Goal: Task Accomplishment & Management: Use online tool/utility

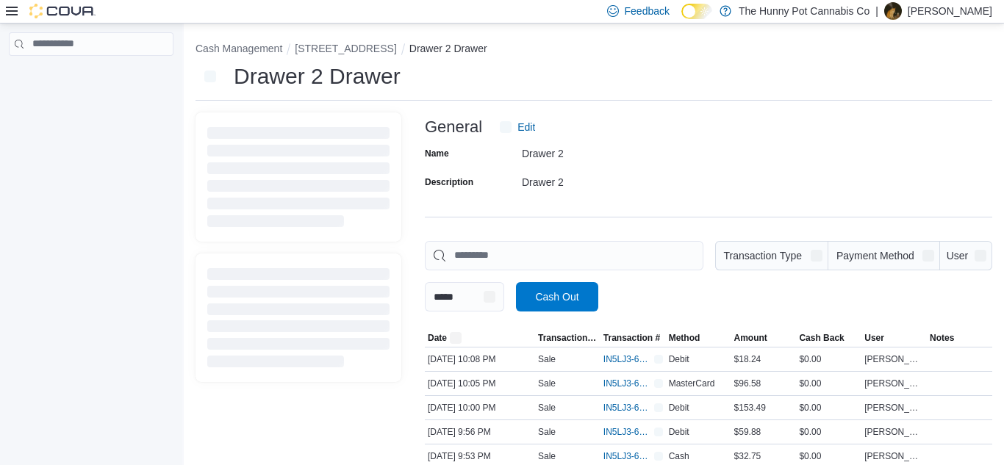
click at [554, 253] on input "This is a search bar. As you type, the results lower in the page will automatic…" at bounding box center [564, 255] width 278 height 29
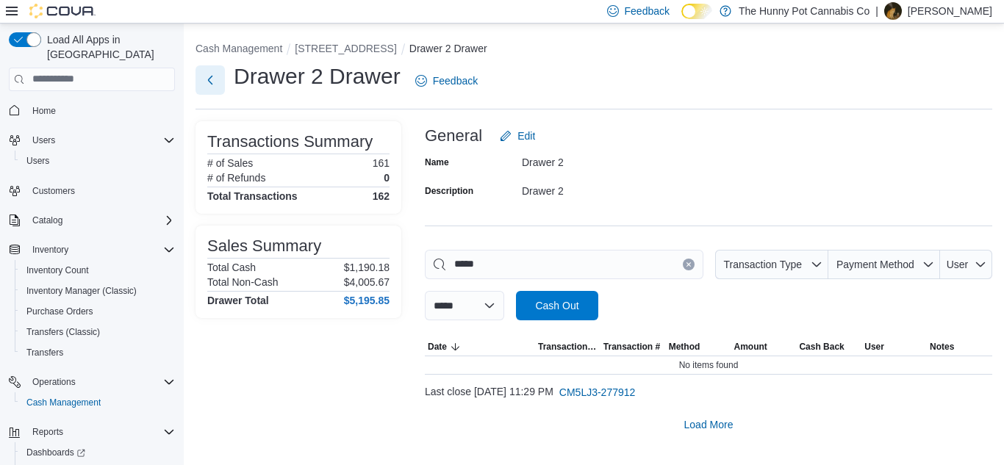
type input "*****"
click at [209, 84] on button "Next" at bounding box center [209, 79] width 29 height 29
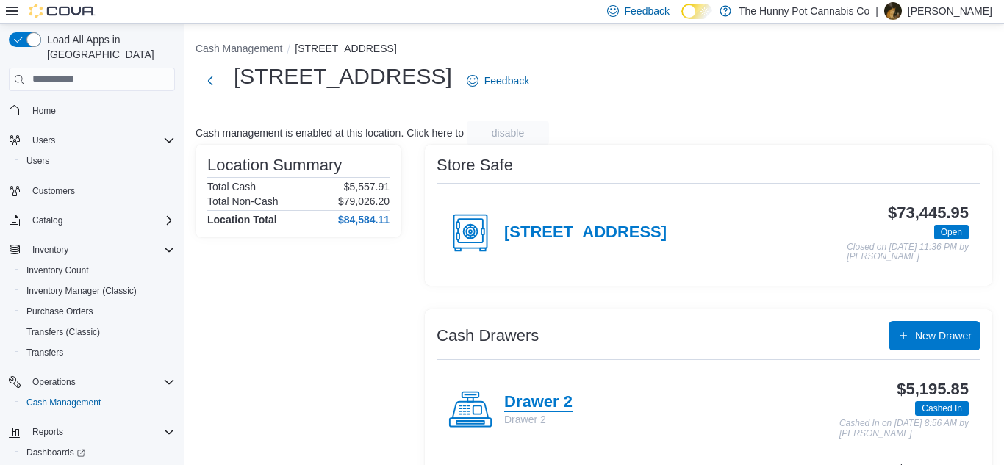
click at [530, 394] on h4 "Drawer 2" at bounding box center [538, 402] width 68 height 19
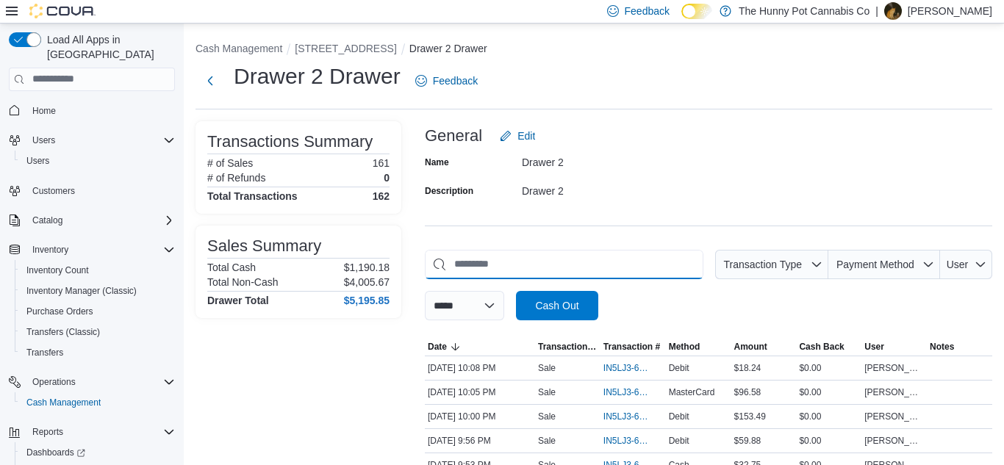
click at [517, 263] on input "This is a search bar. As you type, the results lower in the page will automatic…" at bounding box center [564, 264] width 278 height 29
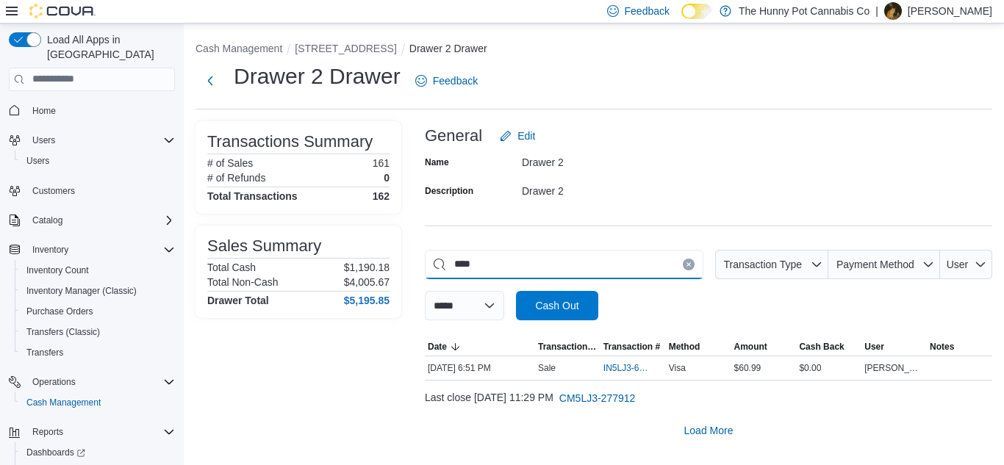
type input "***"
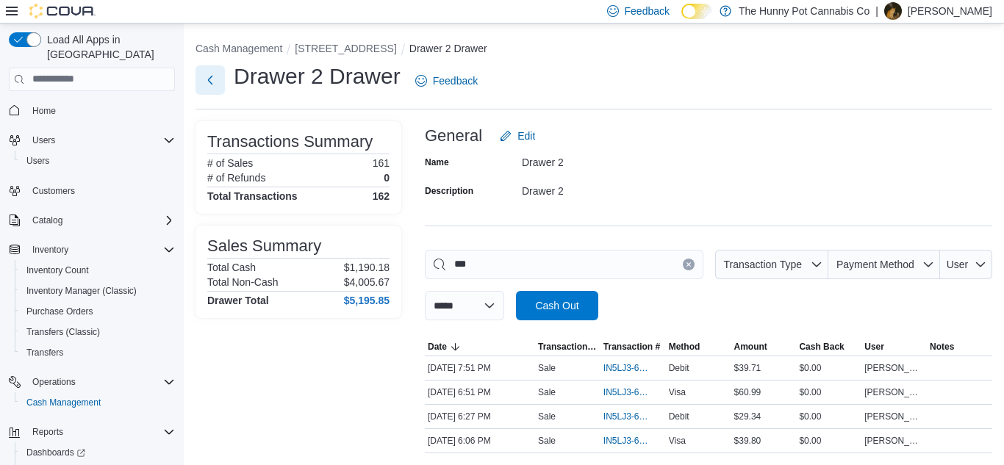
click at [216, 83] on button "Next" at bounding box center [209, 79] width 29 height 29
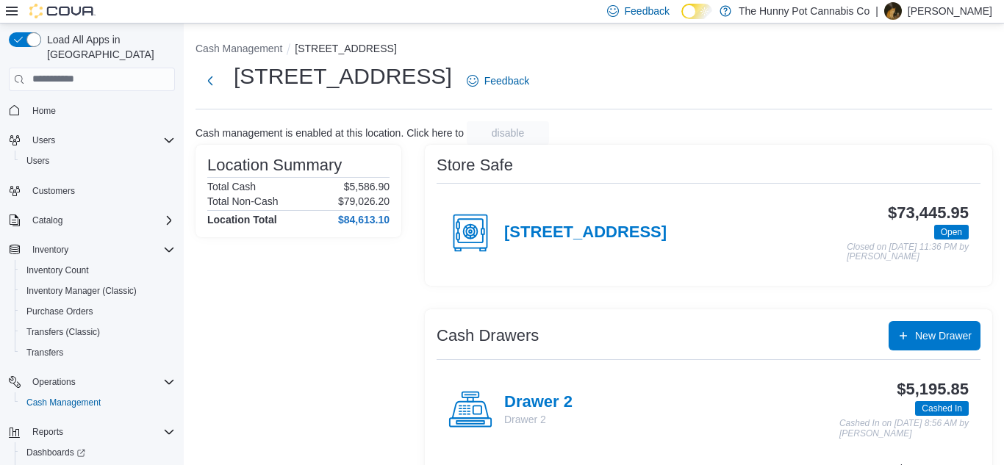
scroll to position [91, 0]
click at [534, 398] on h4 "Drawer 2" at bounding box center [538, 402] width 68 height 19
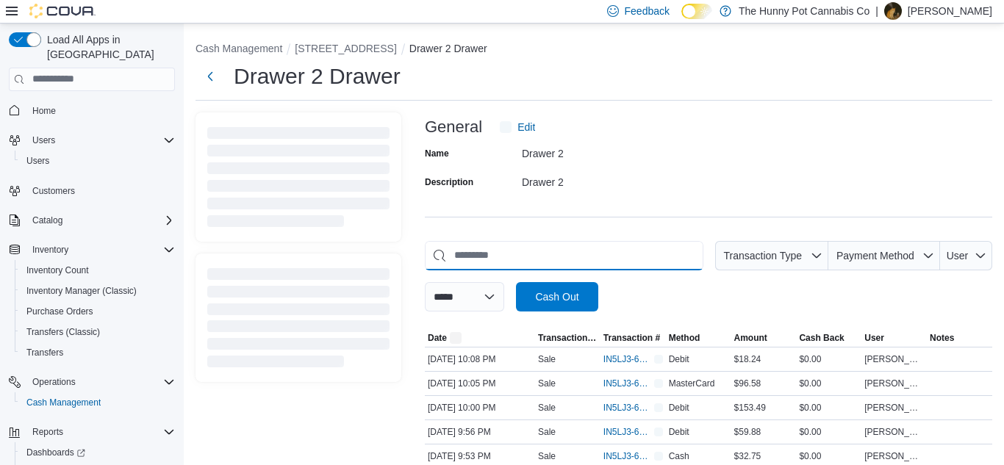
click at [515, 261] on input "This is a search bar. As you type, the results lower in the page will automatic…" at bounding box center [564, 255] width 278 height 29
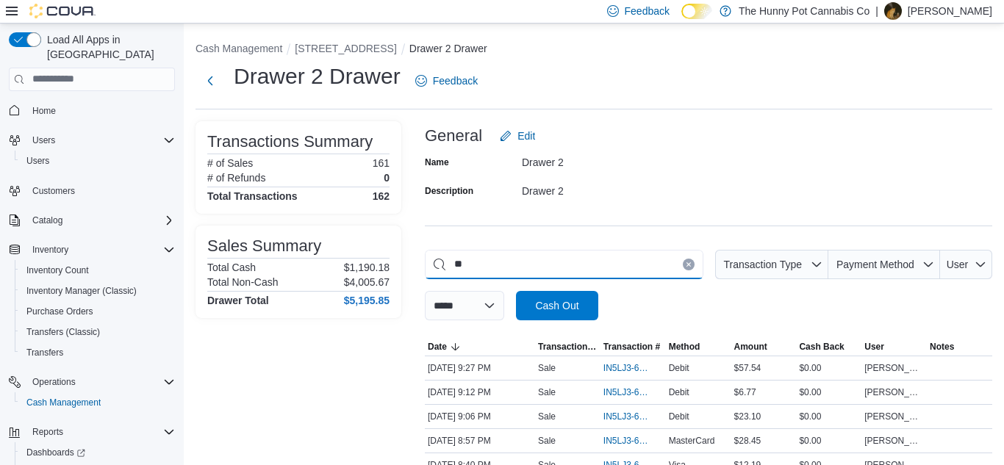
type input "***"
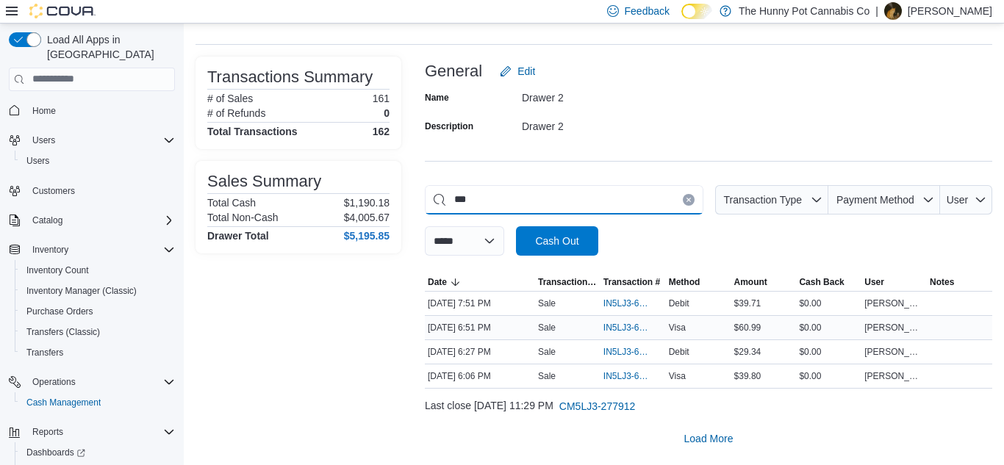
scroll to position [64, 0]
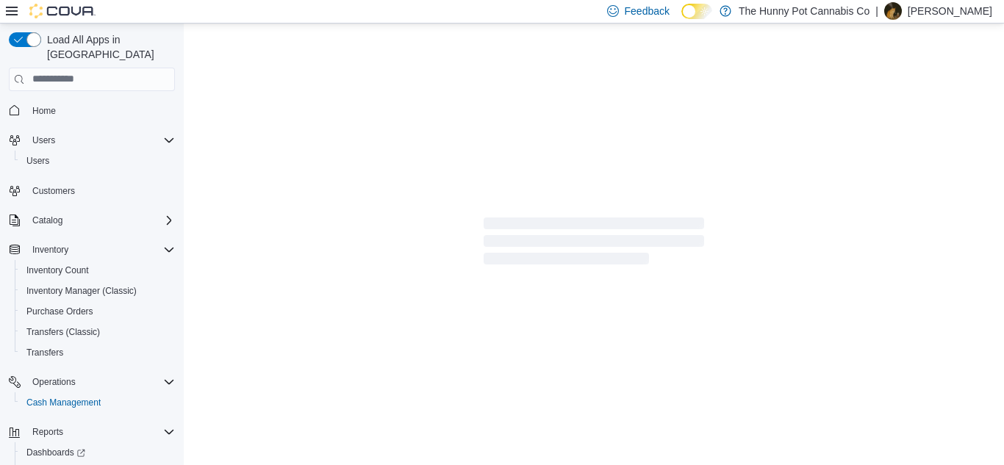
scroll to position [1, 0]
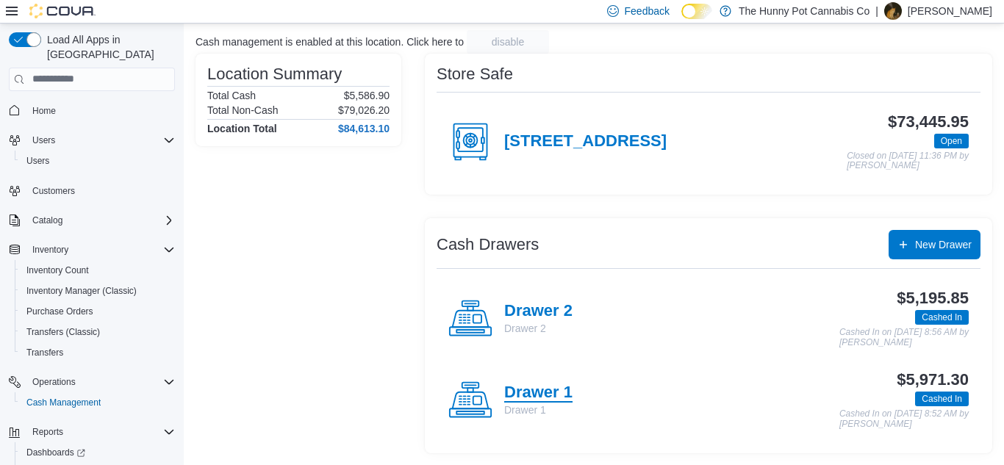
click at [542, 400] on h4 "Drawer 1" at bounding box center [538, 393] width 68 height 19
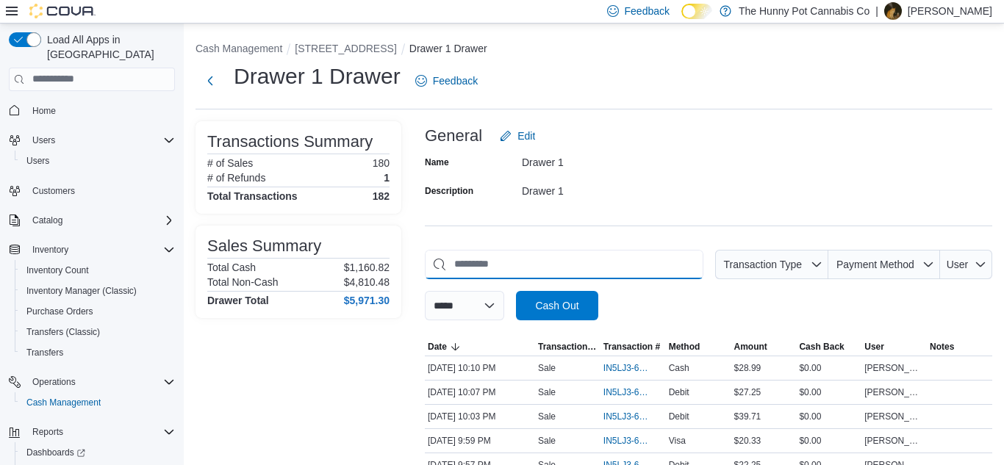
click at [472, 261] on input "This is a search bar. As you type, the results lower in the page will automatic…" at bounding box center [564, 264] width 278 height 29
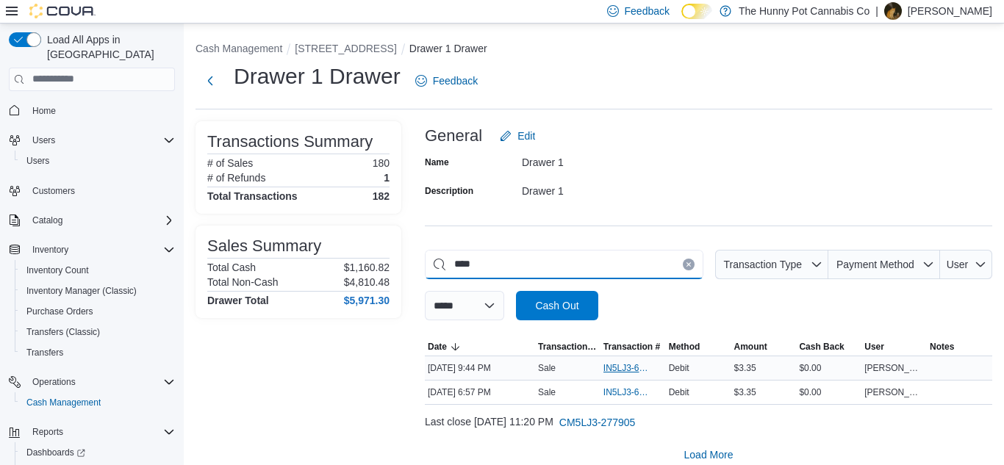
type input "****"
click at [624, 364] on span "IN5LJ3-6146222" at bounding box center [625, 368] width 45 height 12
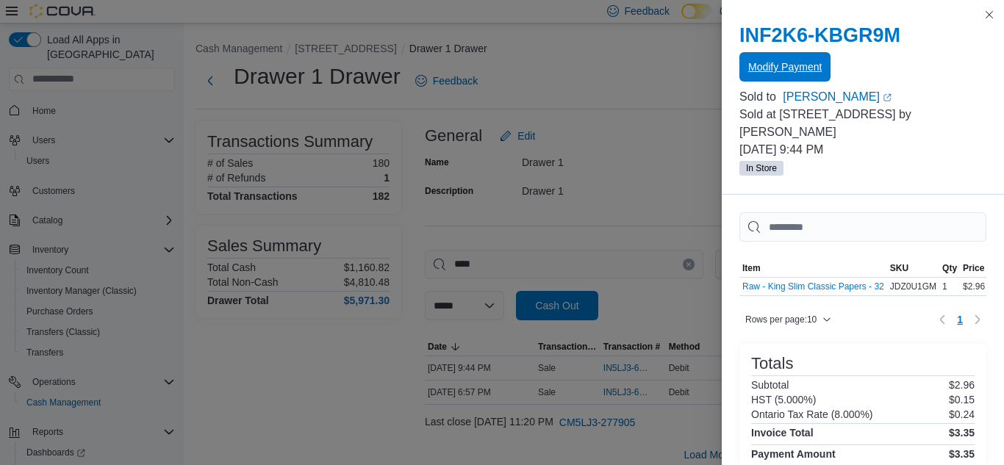
click at [768, 68] on span "Modify Payment" at bounding box center [784, 67] width 73 height 15
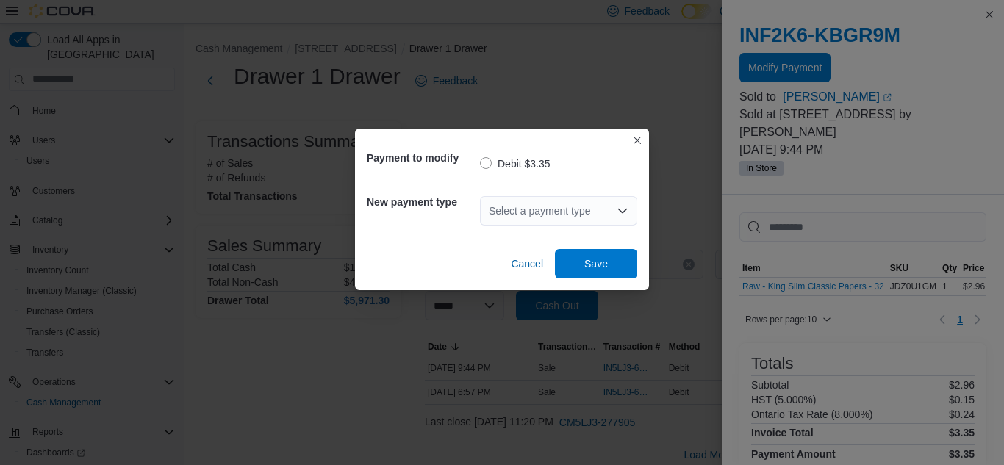
click at [553, 209] on div "Select a payment type" at bounding box center [558, 210] width 157 height 29
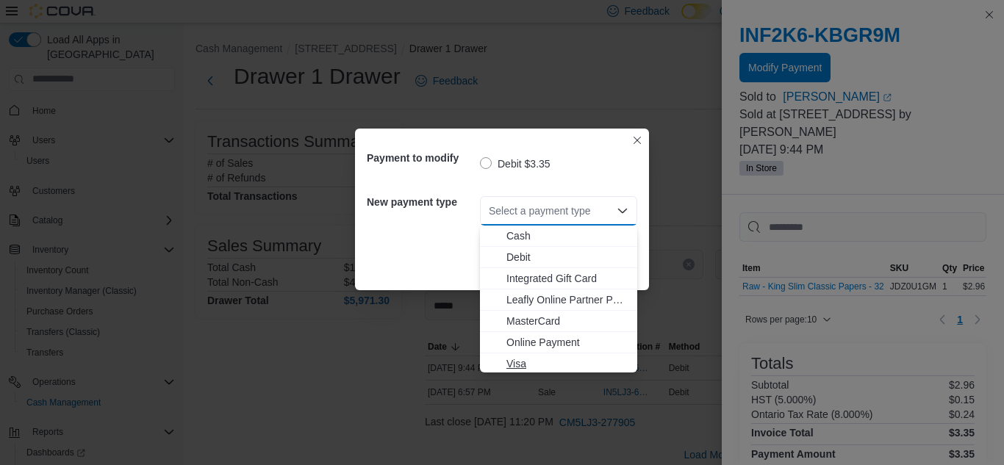
click at [519, 358] on span "Visa" at bounding box center [567, 363] width 122 height 15
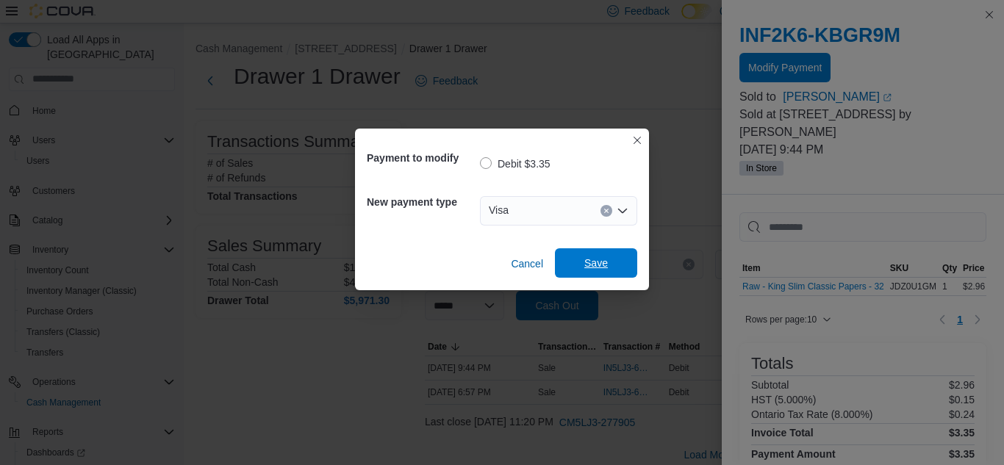
click at [594, 258] on span "Save" at bounding box center [596, 263] width 24 height 15
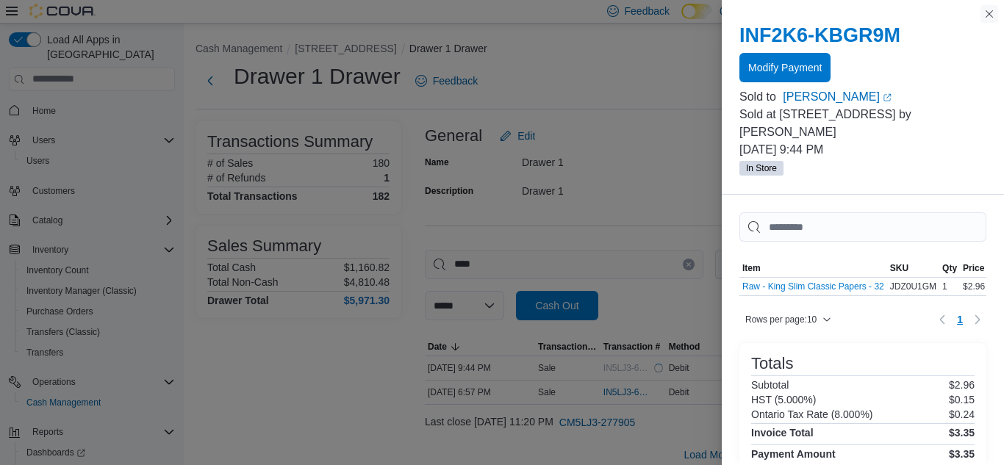
click at [987, 16] on button "Close this dialog" at bounding box center [989, 14] width 18 height 18
click at [986, 24] on div "INF2K6-KBGR9M Modify Payment Sold to Omar See (opens in a new tab or window) So…" at bounding box center [863, 100] width 282 height 189
click at [987, 17] on button "Close this dialog" at bounding box center [989, 14] width 18 height 18
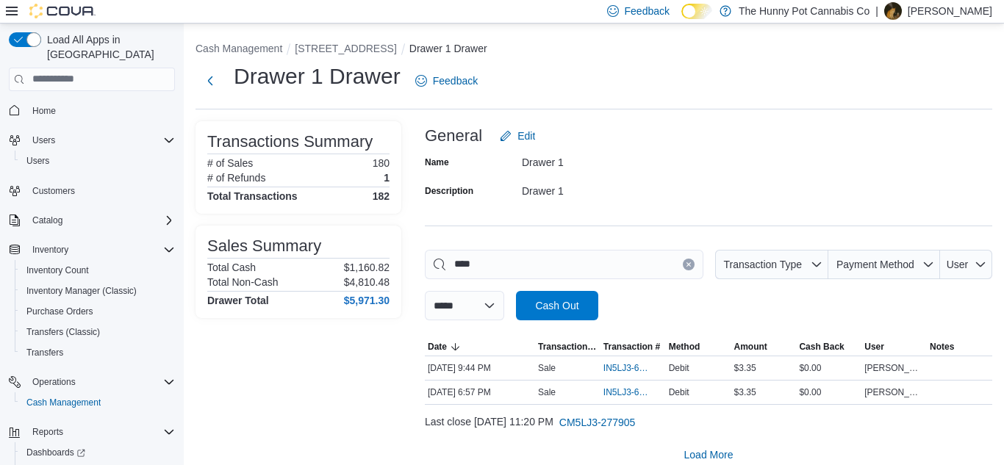
click at [686, 266] on icon "Clear input" at bounding box center [689, 265] width 6 height 6
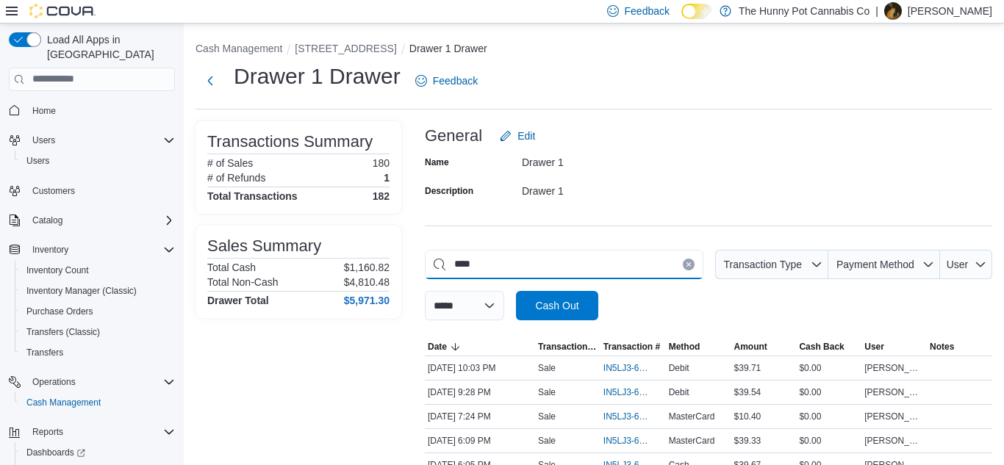
type input "*****"
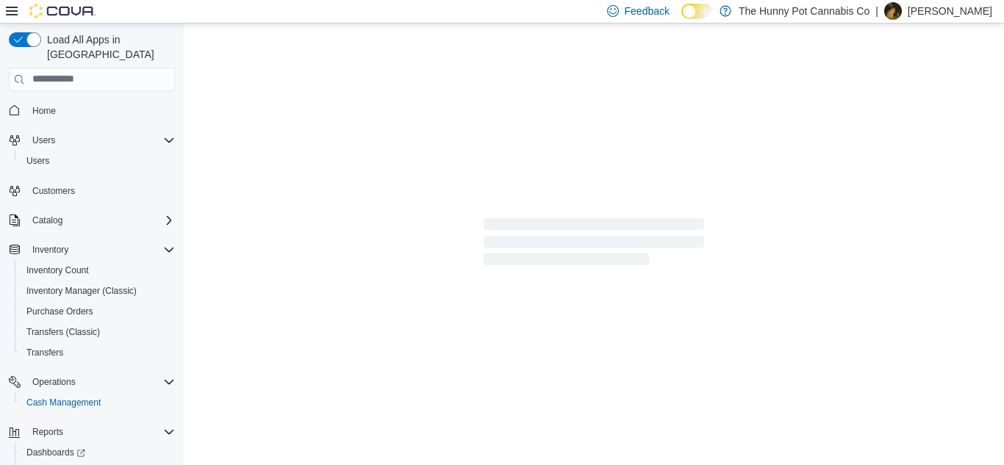
scroll to position [1, 0]
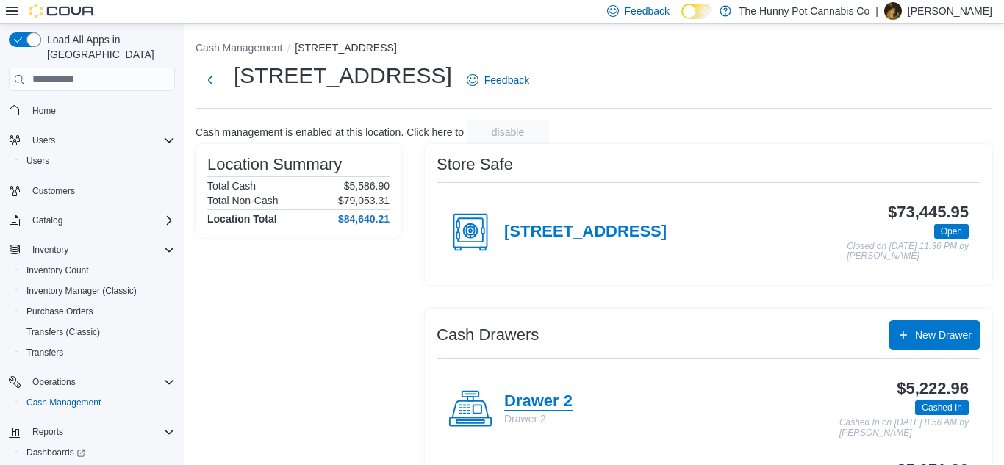
click at [564, 404] on h4 "Drawer 2" at bounding box center [538, 401] width 68 height 19
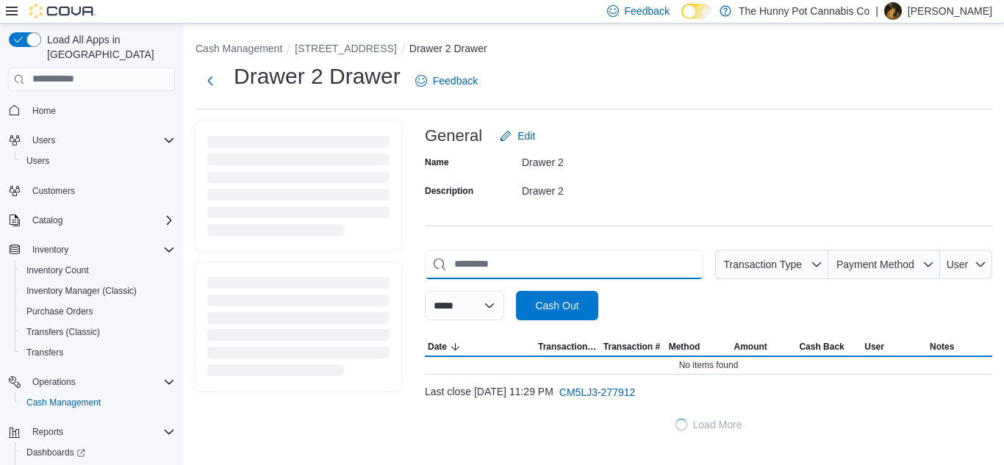
click at [522, 261] on input "This is a search bar. As you type, the results lower in the page will automatic…" at bounding box center [564, 264] width 278 height 29
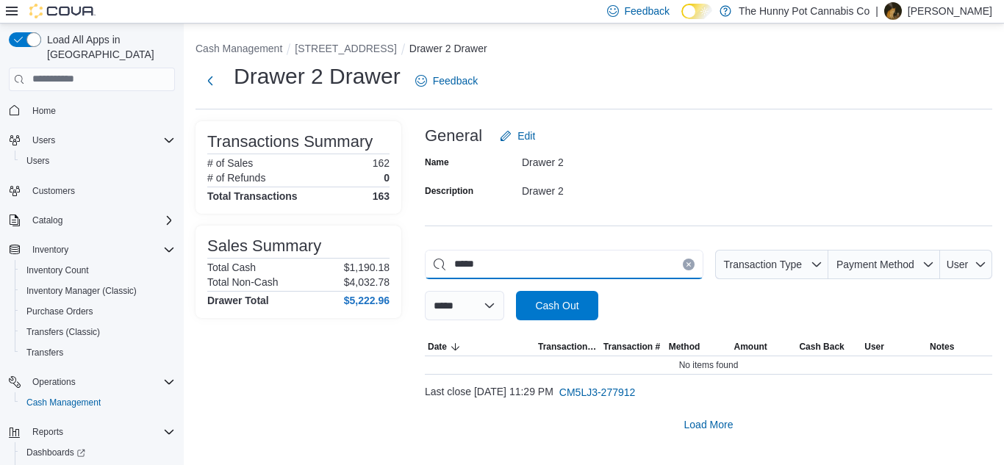
type input "*****"
click at [387, 372] on div "Transactions Summary # of Sales 162 # of Refunds 0 Total Transactions 163 Sales…" at bounding box center [298, 280] width 206 height 318
click at [501, 257] on input "*****" at bounding box center [564, 264] width 278 height 29
click at [706, 220] on div "**********" at bounding box center [708, 280] width 567 height 318
click at [683, 267] on button "Clear input" at bounding box center [689, 265] width 12 height 12
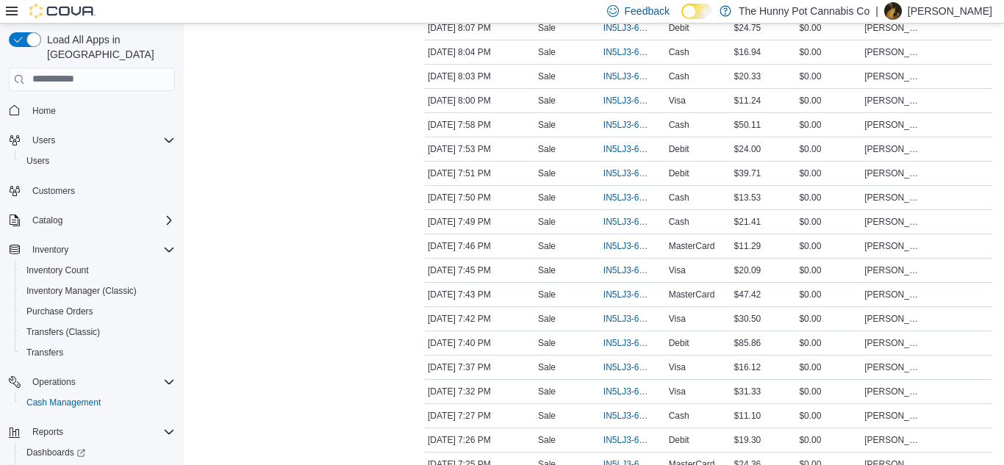
scroll to position [2392, 0]
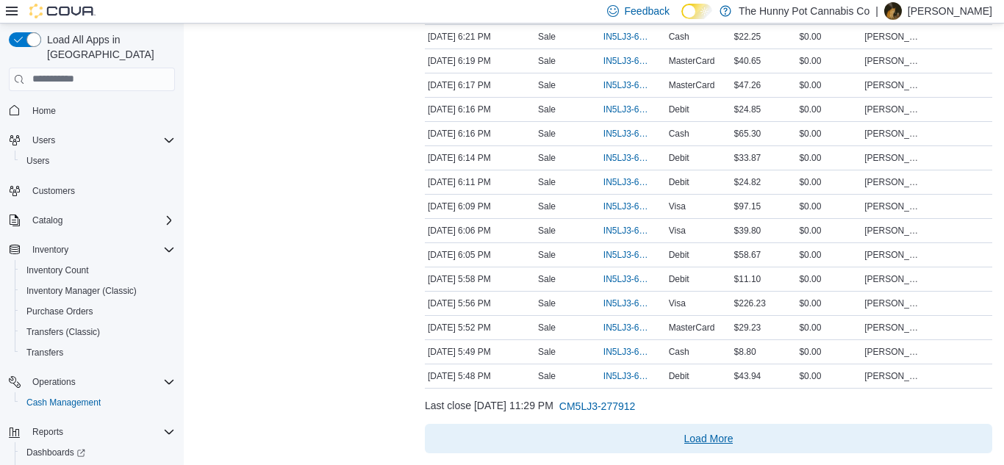
click at [697, 436] on span "Load More" at bounding box center [708, 438] width 49 height 15
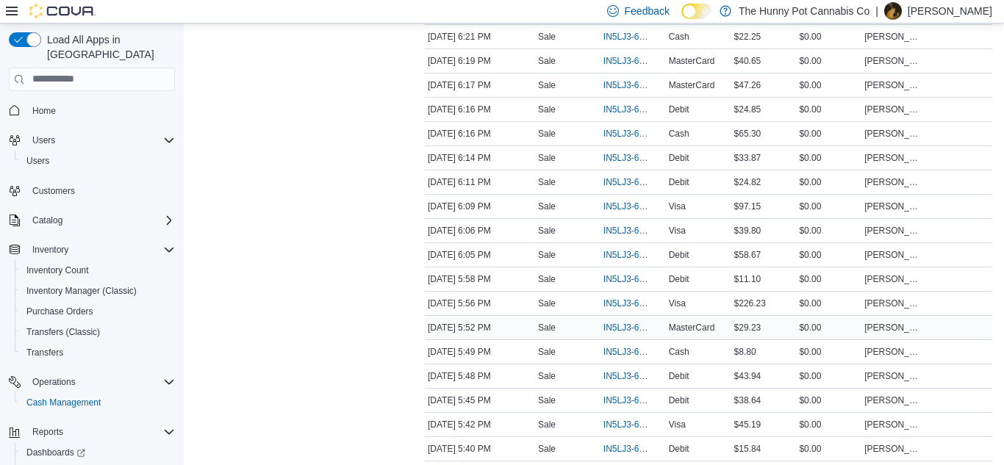
scroll to position [3926, 0]
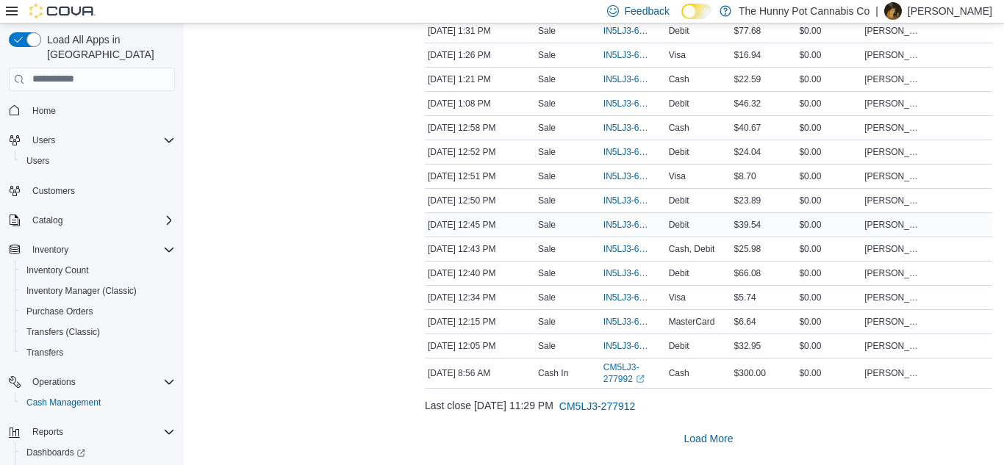
click at [754, 224] on span "$39.54" at bounding box center [747, 225] width 27 height 12
click at [625, 220] on span "IN5LJ3-6140379" at bounding box center [625, 225] width 45 height 12
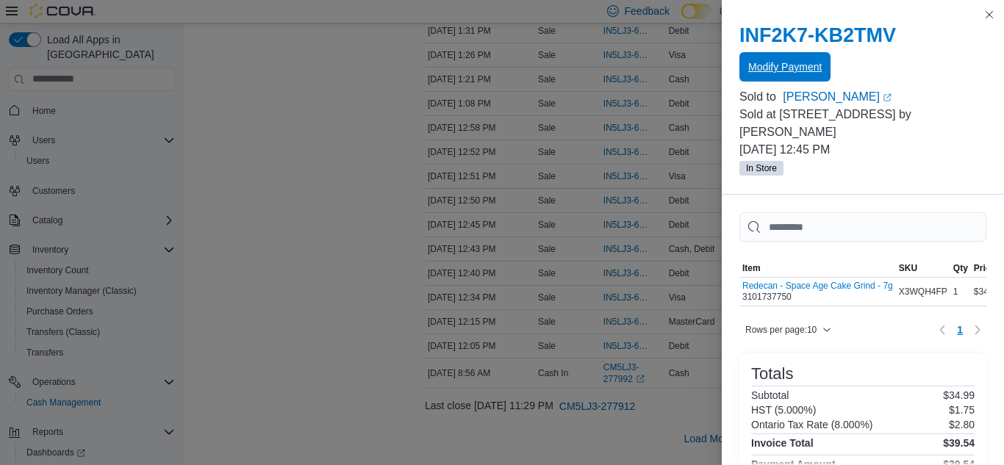
click at [811, 77] on span "Modify Payment" at bounding box center [784, 66] width 73 height 29
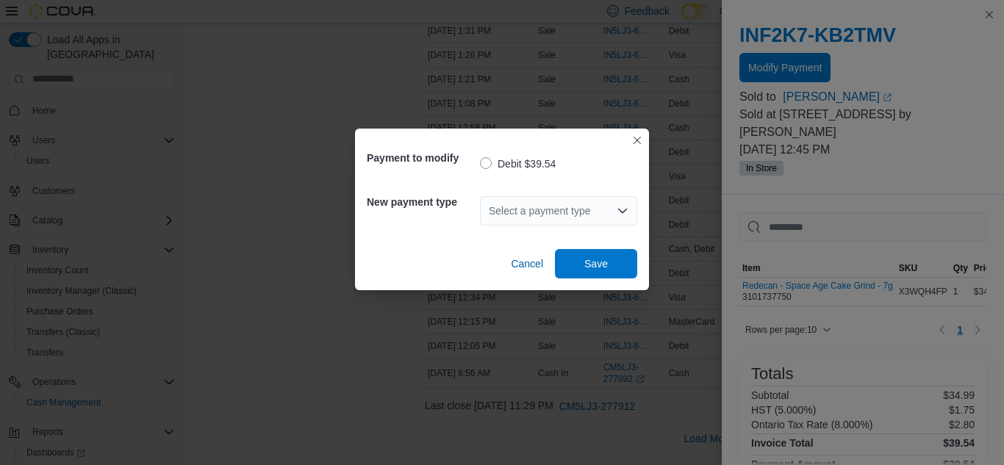
click at [508, 207] on div "Select a payment type" at bounding box center [558, 210] width 157 height 29
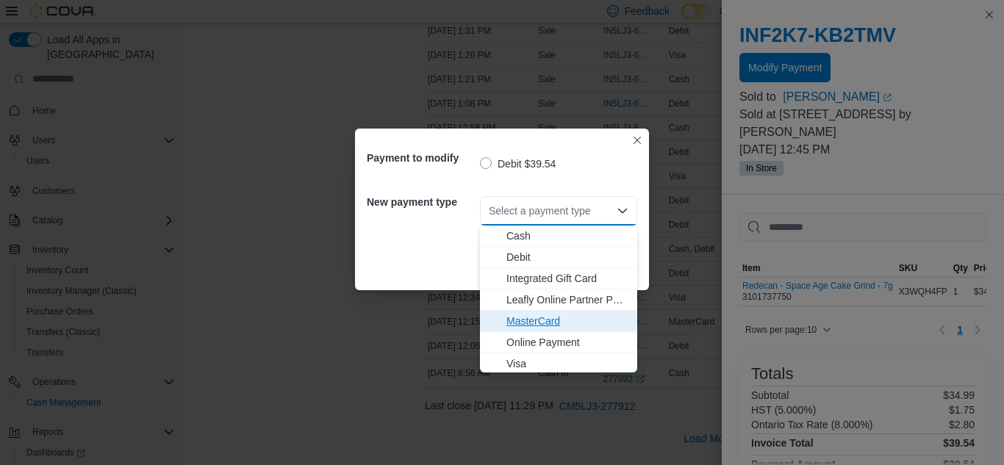
click at [531, 320] on span "MasterCard" at bounding box center [567, 321] width 122 height 15
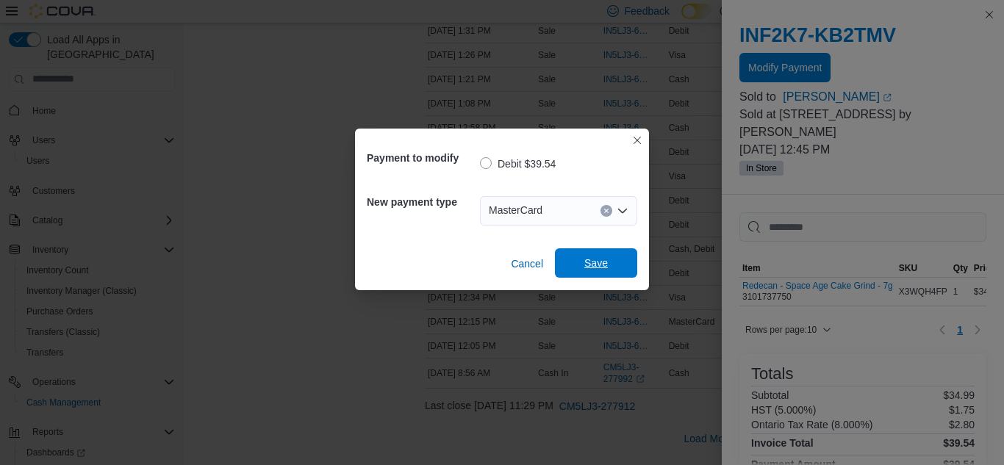
click at [597, 256] on span "Save" at bounding box center [596, 262] width 65 height 29
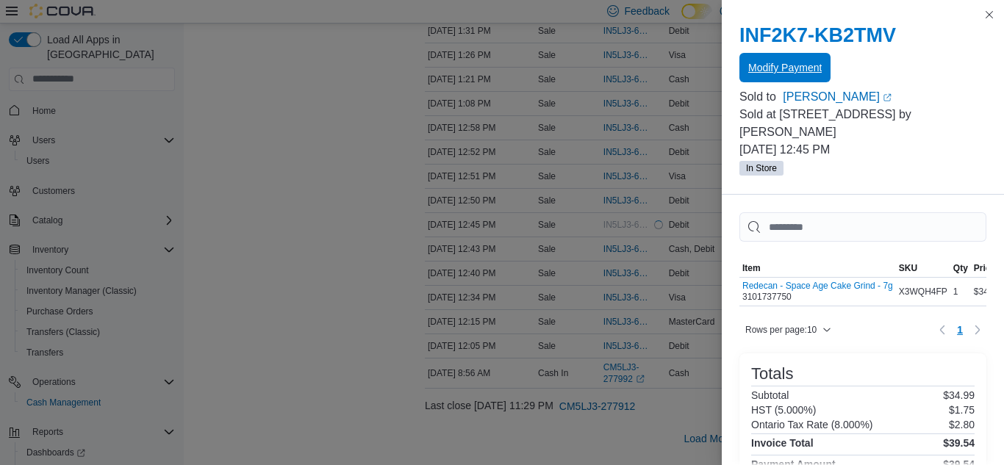
scroll to position [0, 0]
click at [990, 21] on button "Close this dialog" at bounding box center [989, 14] width 18 height 18
